Goal: Find specific page/section: Find specific page/section

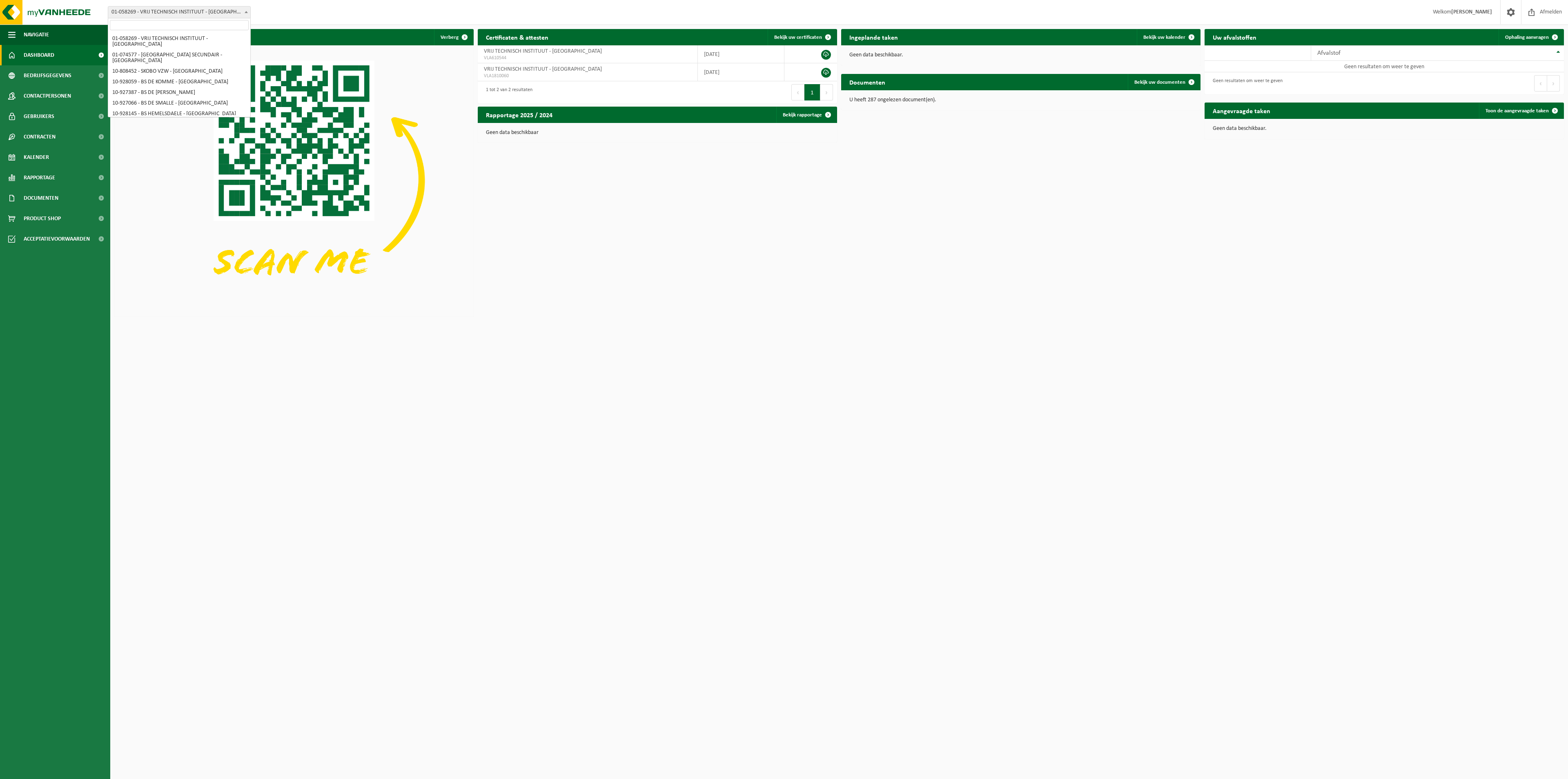
scroll to position [240, 0]
click at [247, 11] on b at bounding box center [246, 12] width 3 height 2
click at [40, 56] on span "Dashboard" at bounding box center [39, 55] width 30 height 20
click at [44, 75] on span "Bedrijfsgegevens" at bounding box center [47, 75] width 47 height 20
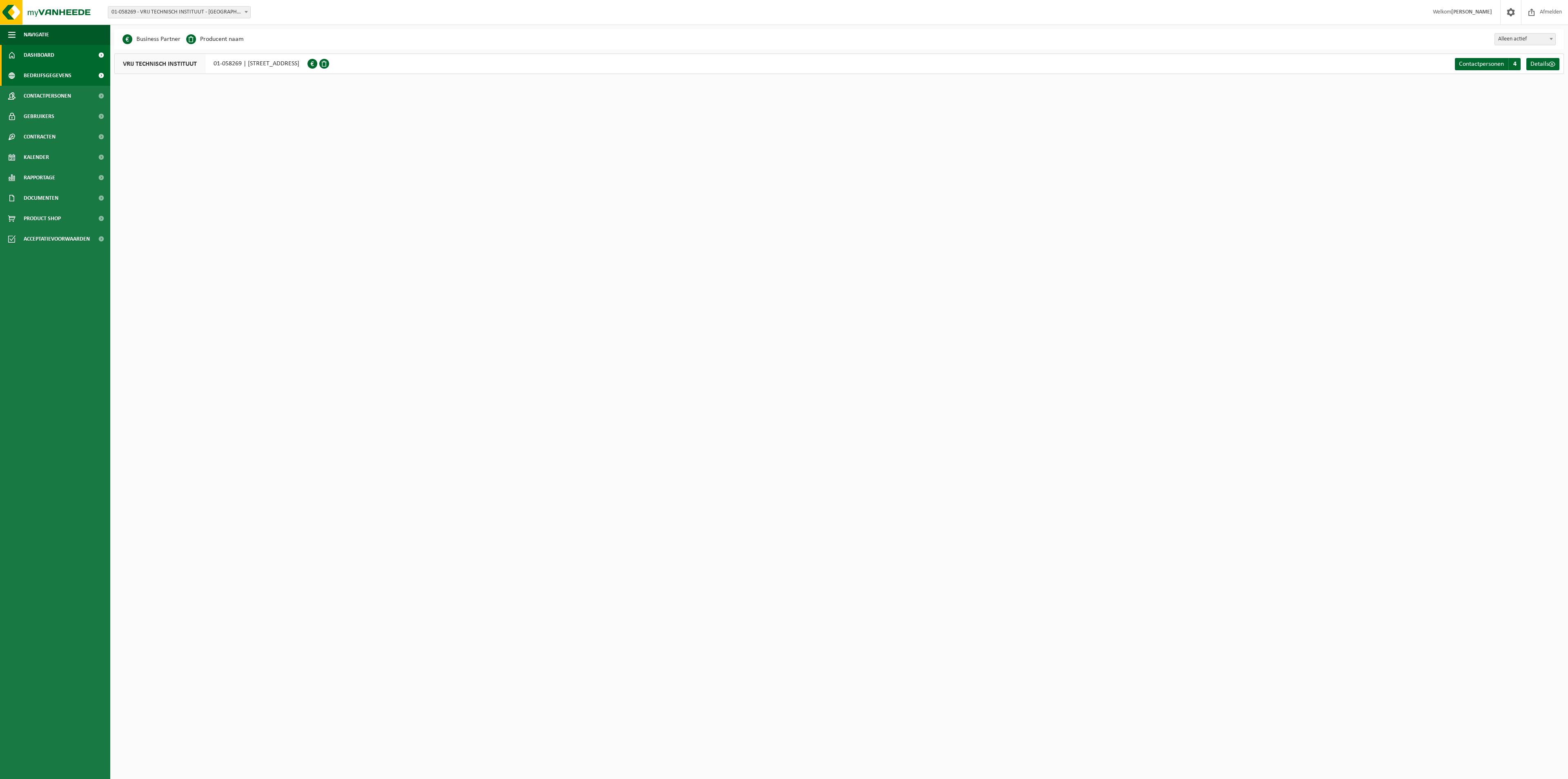
click at [51, 54] on span "Dashboard" at bounding box center [39, 55] width 30 height 20
